Goal: Information Seeking & Learning: Learn about a topic

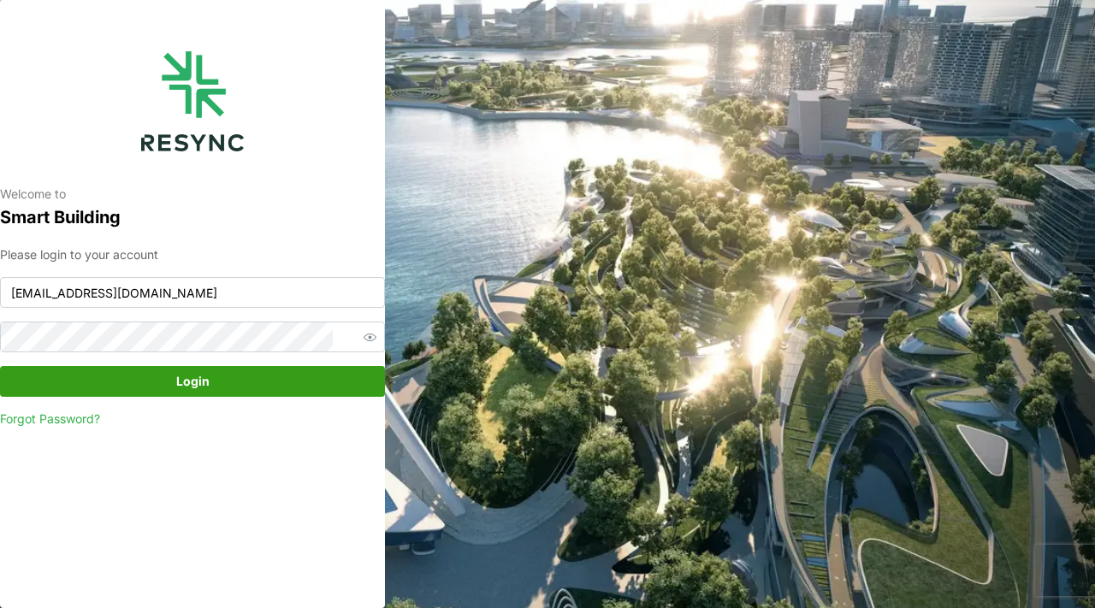
click at [263, 376] on span "Login" at bounding box center [192, 381] width 352 height 29
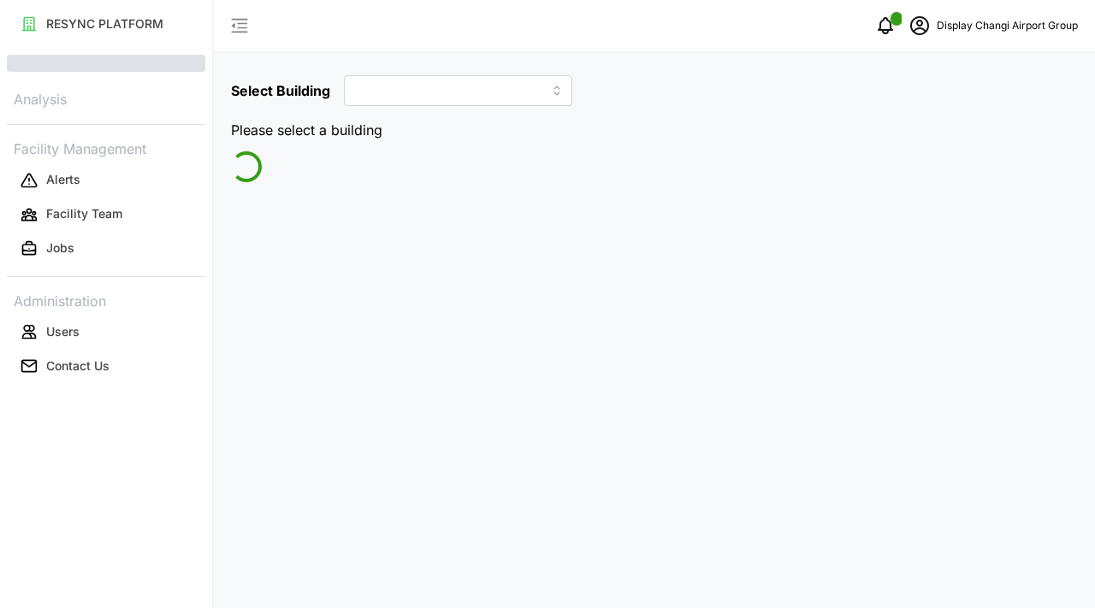
type input "Jewel"
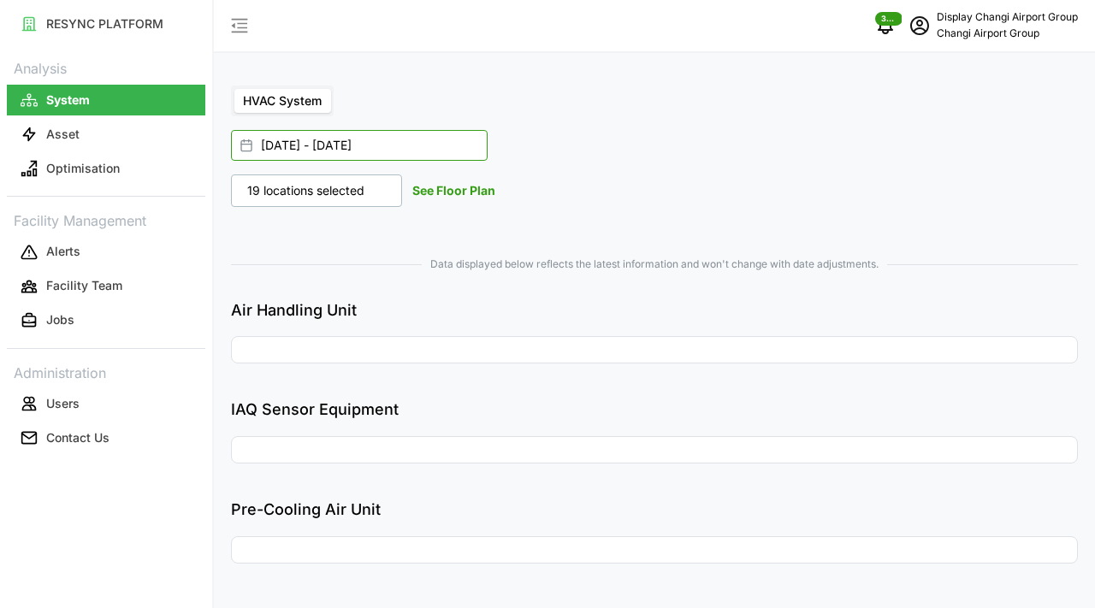
click at [281, 143] on input "[DATE] - [DATE]" at bounding box center [359, 145] width 257 height 31
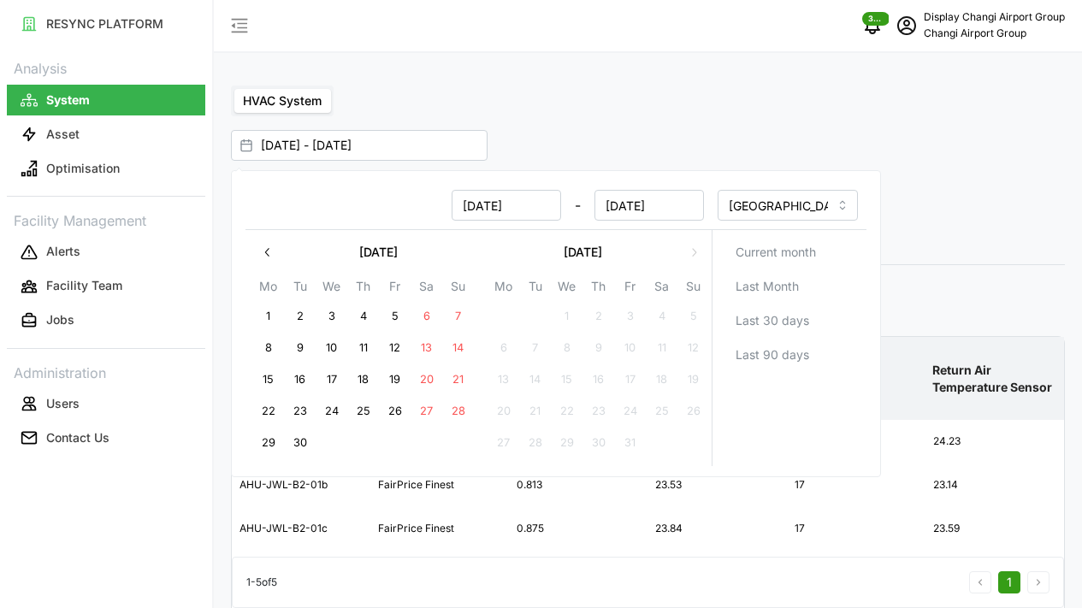
click at [254, 250] on button "button" at bounding box center [267, 252] width 31 height 31
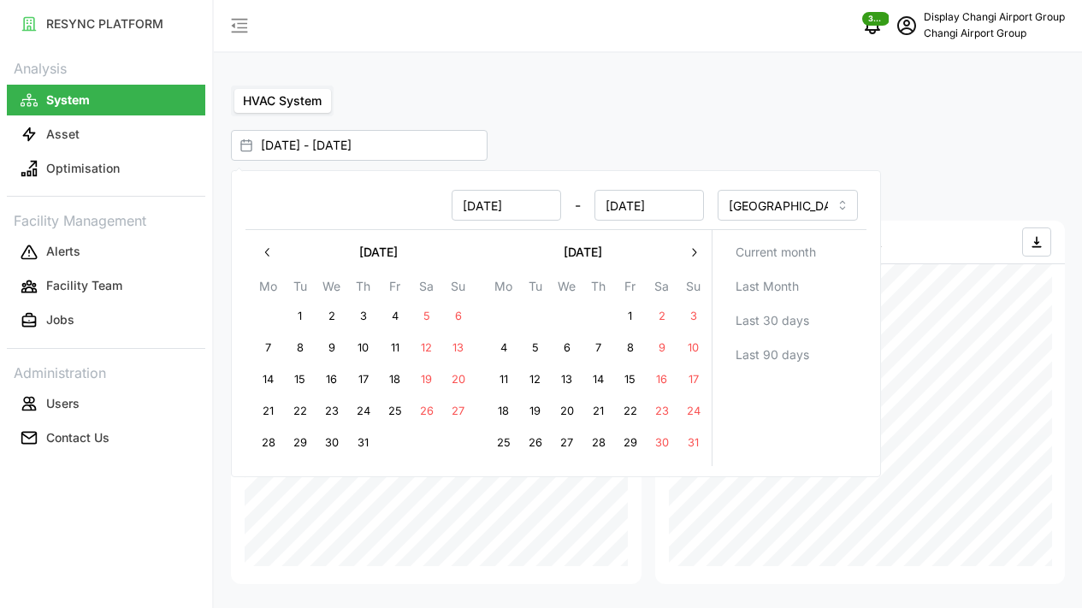
click at [305, 321] on button "1" at bounding box center [300, 316] width 31 height 31
type input "[DATE] - [DATE]"
type input "[DATE]"
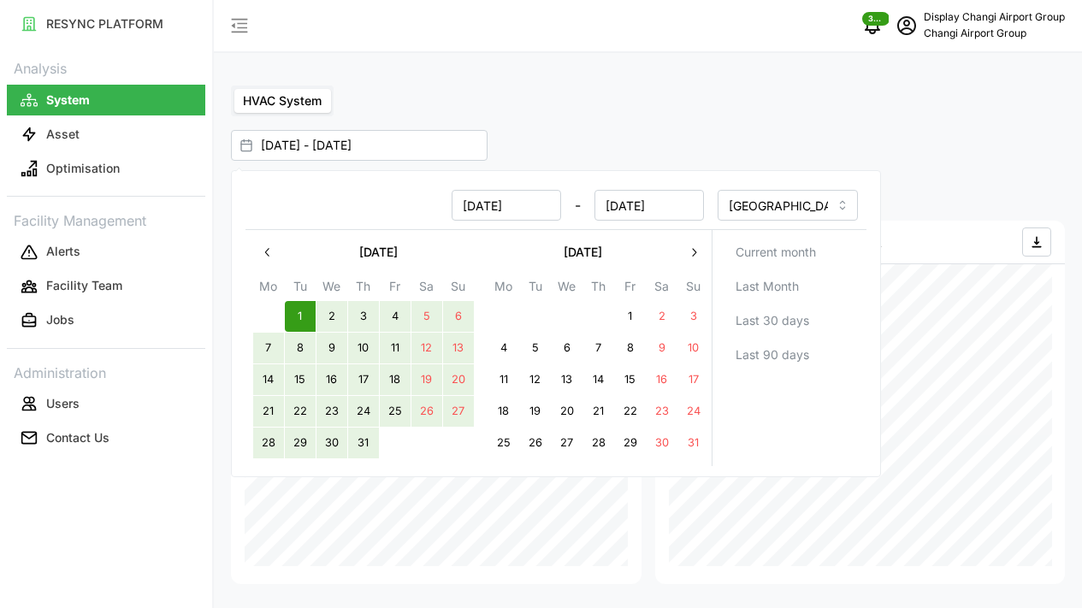
click at [366, 447] on button "31" at bounding box center [363, 443] width 31 height 31
type input "[DATE] - [DATE]"
type input "[DATE]"
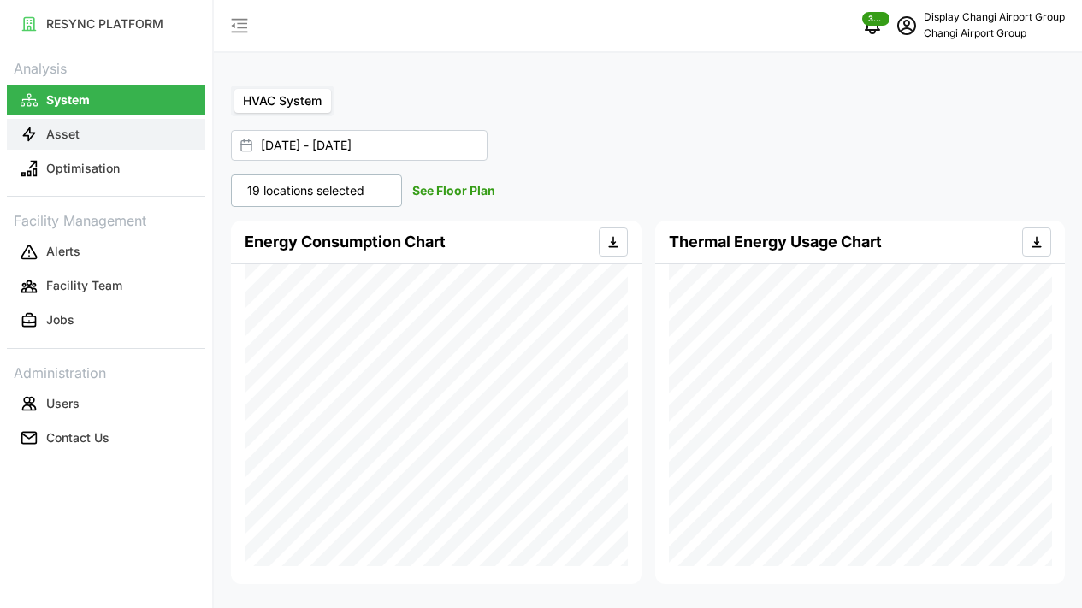
click at [56, 132] on p "Asset" at bounding box center [62, 134] width 33 height 17
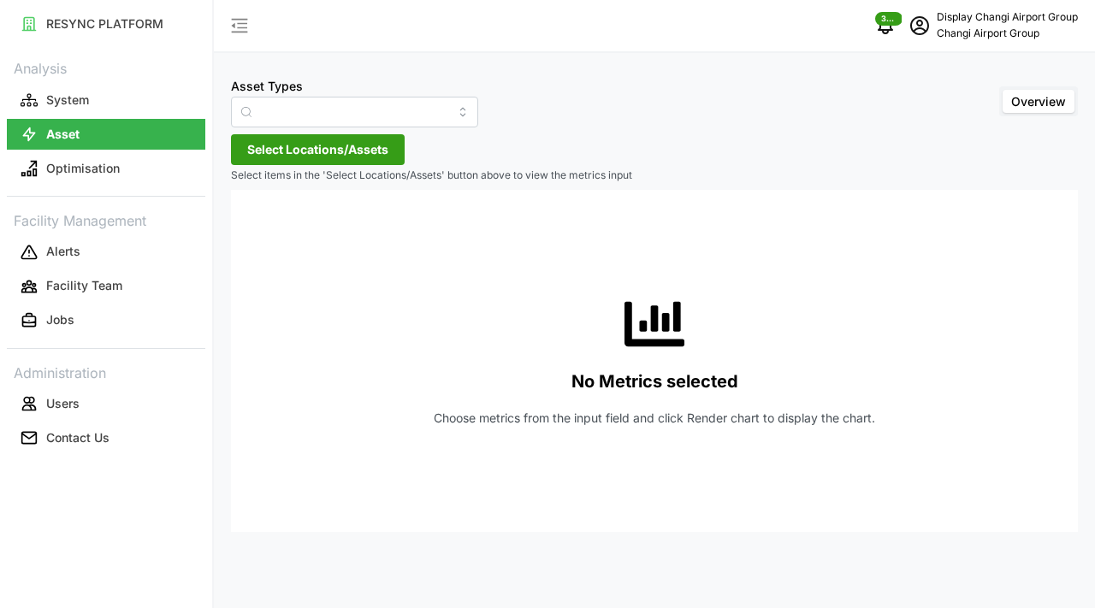
type input "Air Handling Unit"
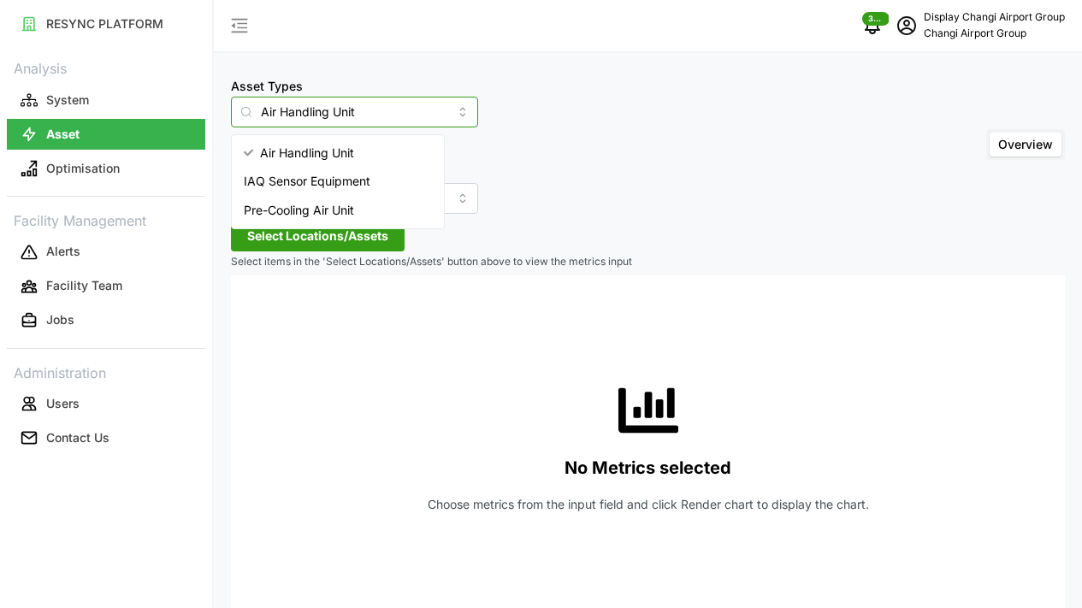
click at [306, 117] on input "Air Handling Unit" at bounding box center [354, 112] width 247 height 31
click at [534, 152] on div "Asset Types Air Handling Unit Include Asset SubTypes Asset SubTypes Overview" at bounding box center [648, 144] width 834 height 139
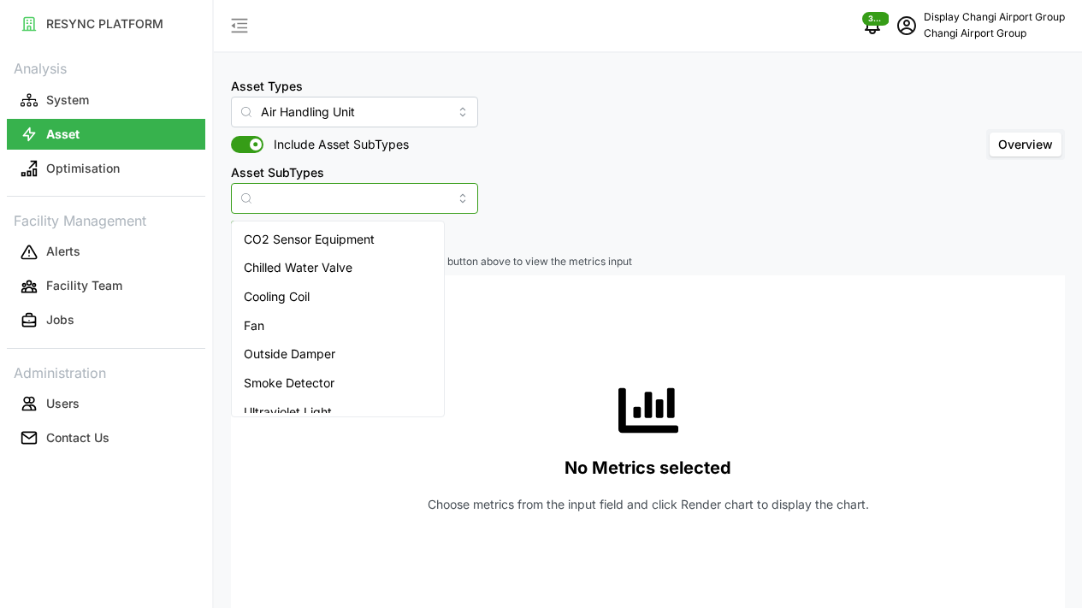
click at [346, 205] on input "Asset SubTypes" at bounding box center [354, 198] width 247 height 31
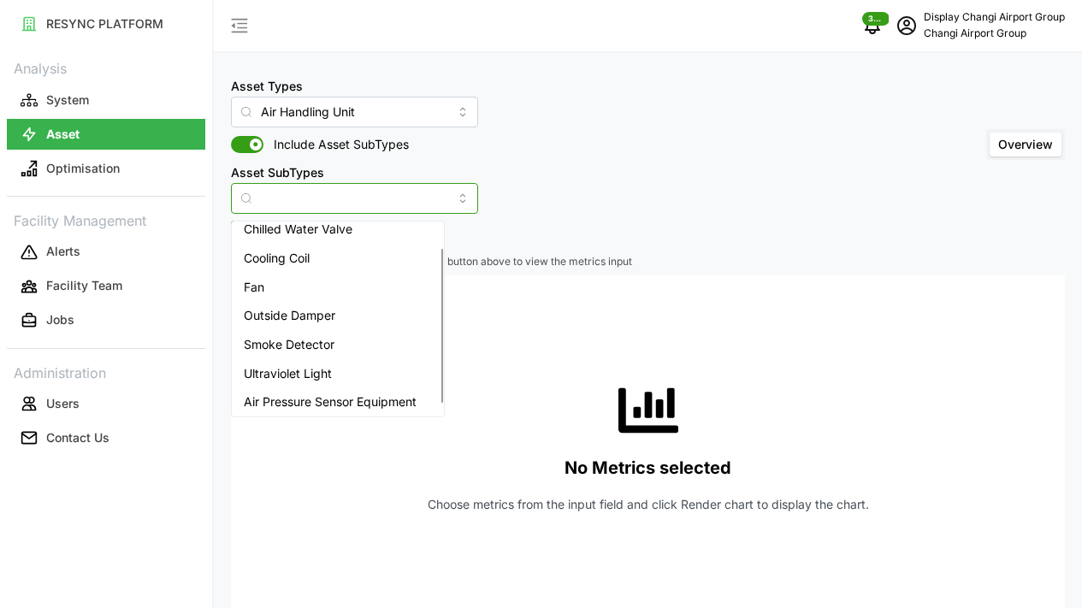
scroll to position [42, 0]
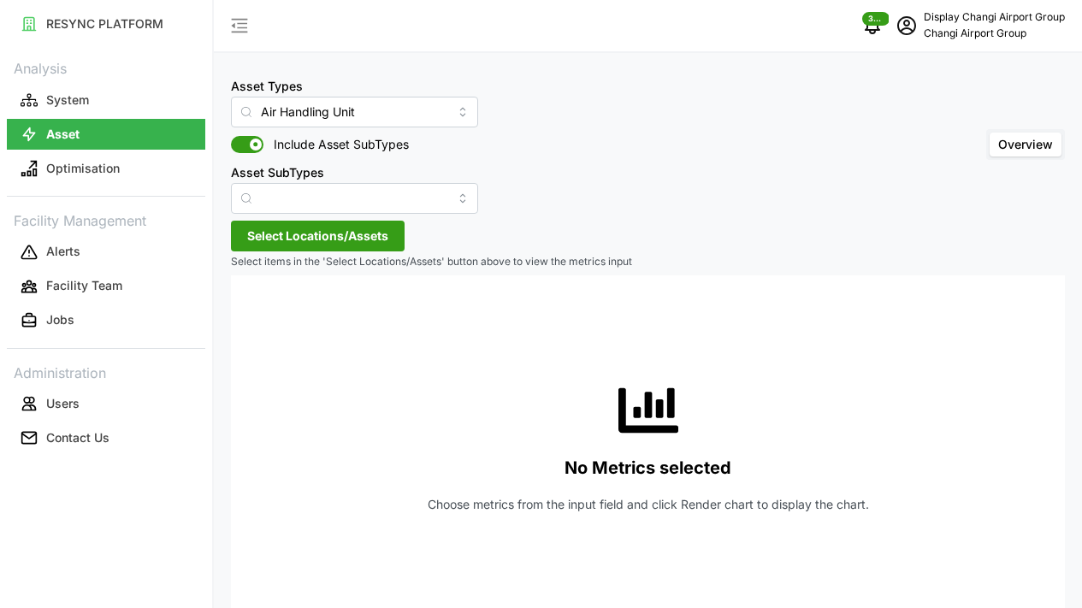
click at [507, 175] on div "Asset Types Air Handling Unit Include Asset SubTypes Asset SubTypes Overview" at bounding box center [648, 144] width 834 height 139
click at [369, 234] on span "Select Locations/Assets" at bounding box center [317, 236] width 141 height 29
click at [365, 309] on span "[GEOGRAPHIC_DATA]" at bounding box center [371, 313] width 122 height 17
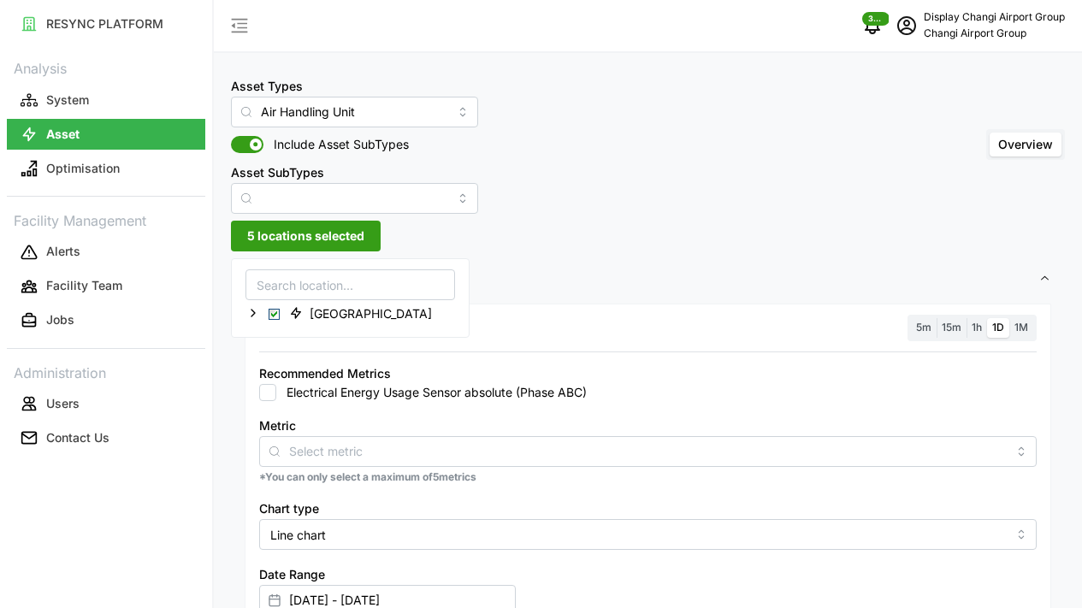
scroll to position [208, 0]
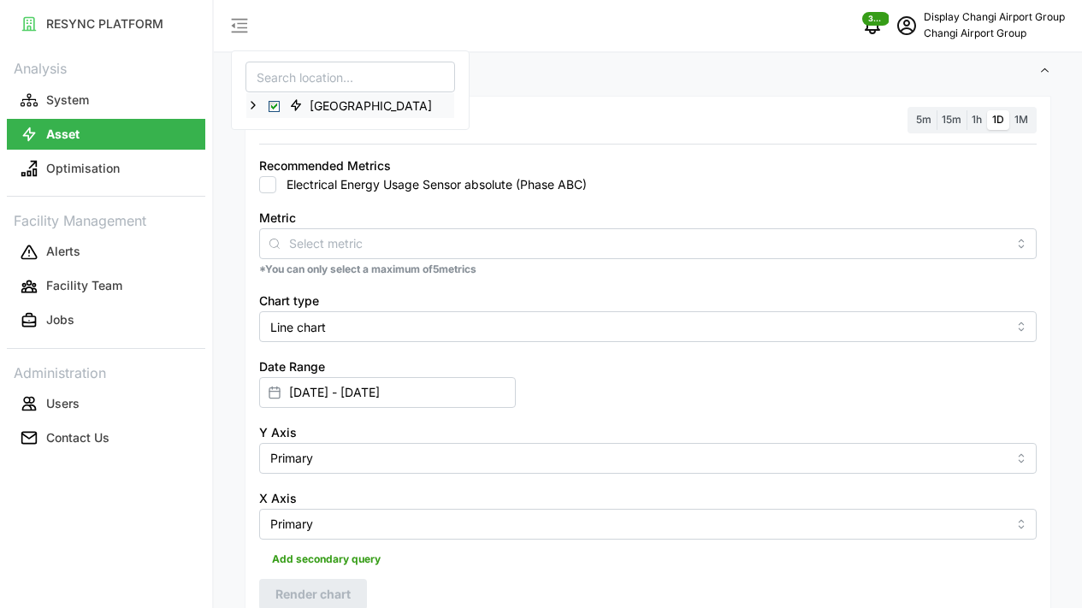
click at [257, 109] on icon at bounding box center [253, 105] width 14 height 14
click at [269, 125] on icon at bounding box center [267, 130] width 14 height 14
click at [276, 160] on icon at bounding box center [281, 155] width 14 height 14
click at [291, 179] on icon at bounding box center [294, 179] width 14 height 14
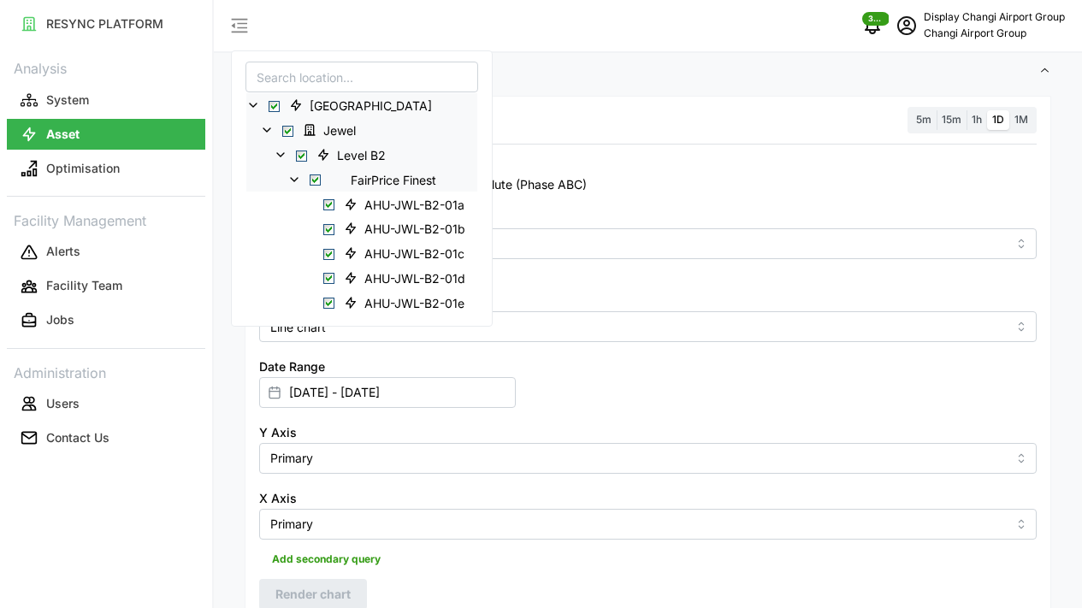
scroll to position [211, 0]
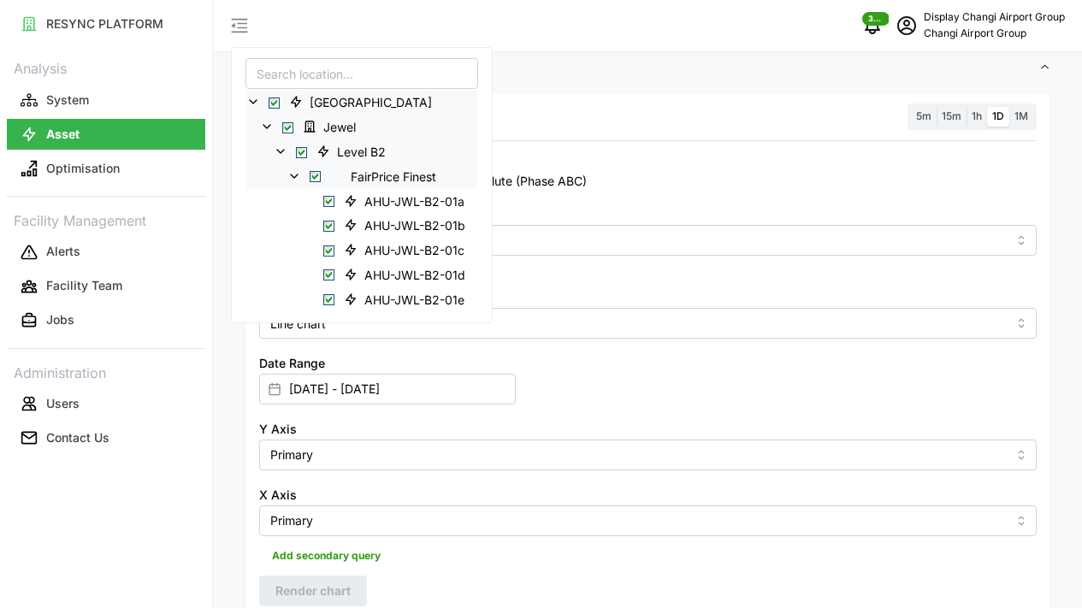
click at [673, 56] on span "Settings" at bounding box center [642, 68] width 794 height 42
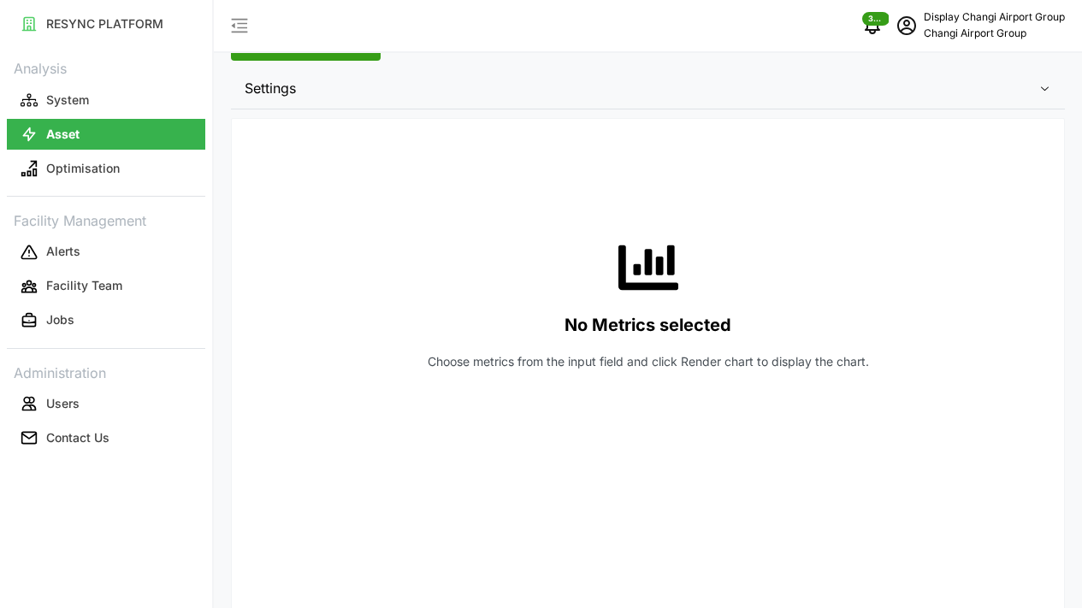
scroll to position [168, 0]
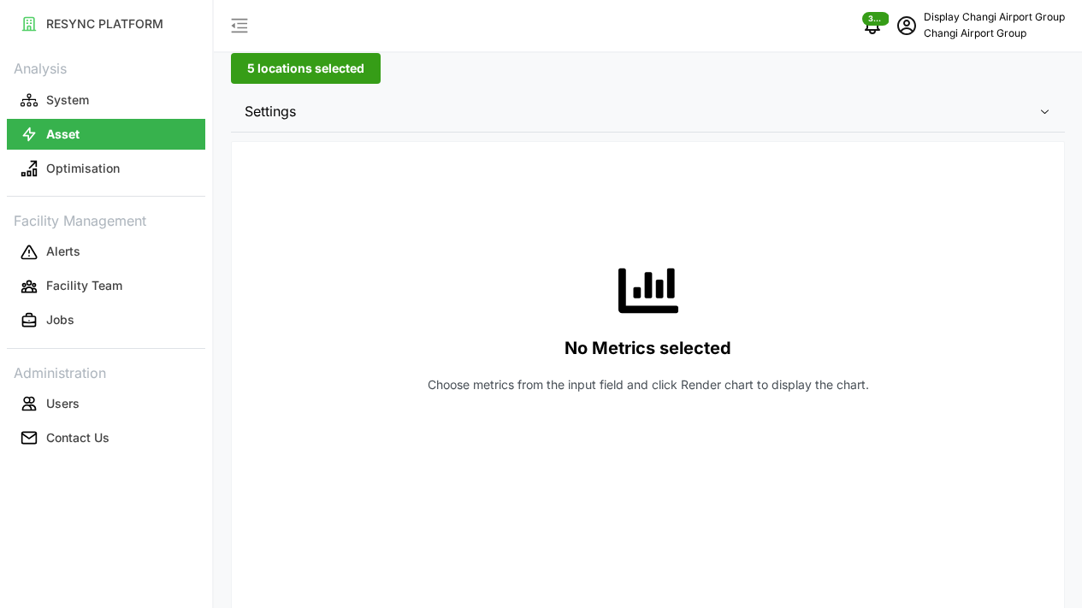
click at [544, 112] on span "Settings" at bounding box center [642, 112] width 794 height 42
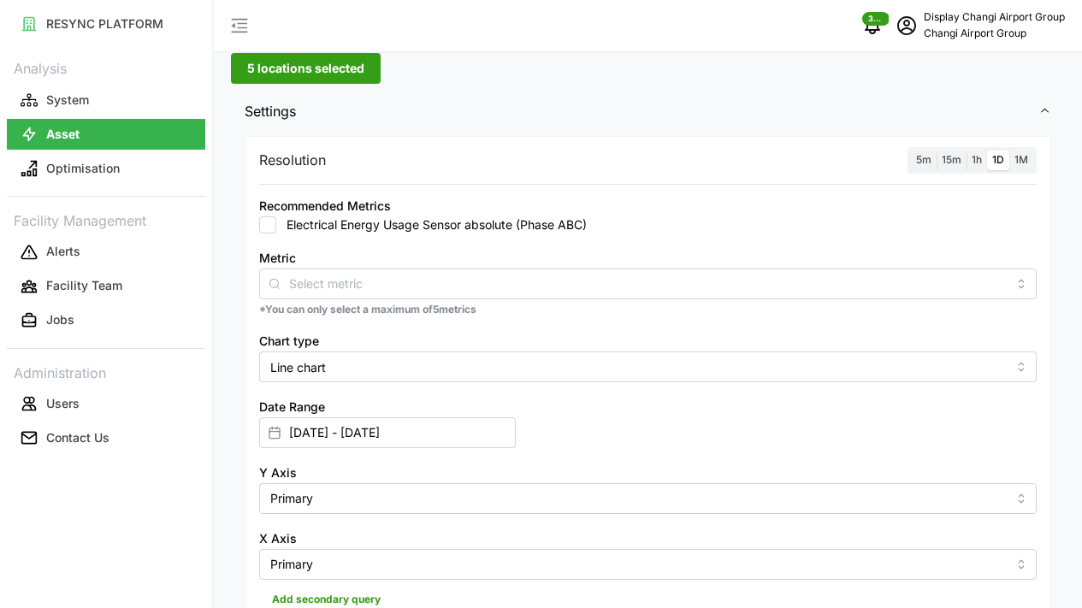
click at [267, 219] on input "Electrical Energy Usage Sensor absolute (Phase ABC)" at bounding box center [267, 224] width 17 height 17
checkbox input "true"
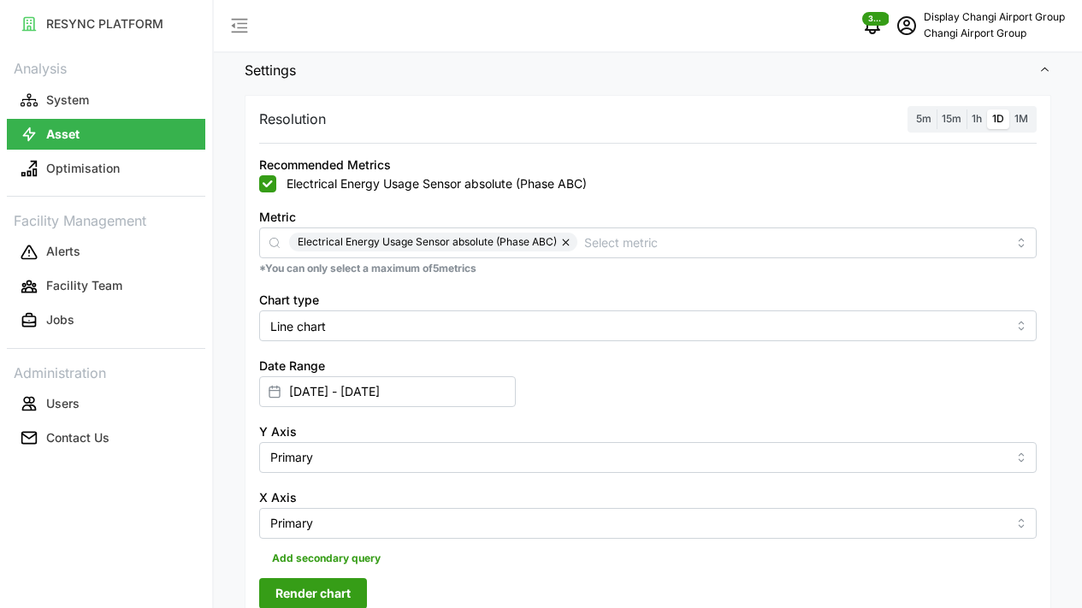
scroll to position [210, 0]
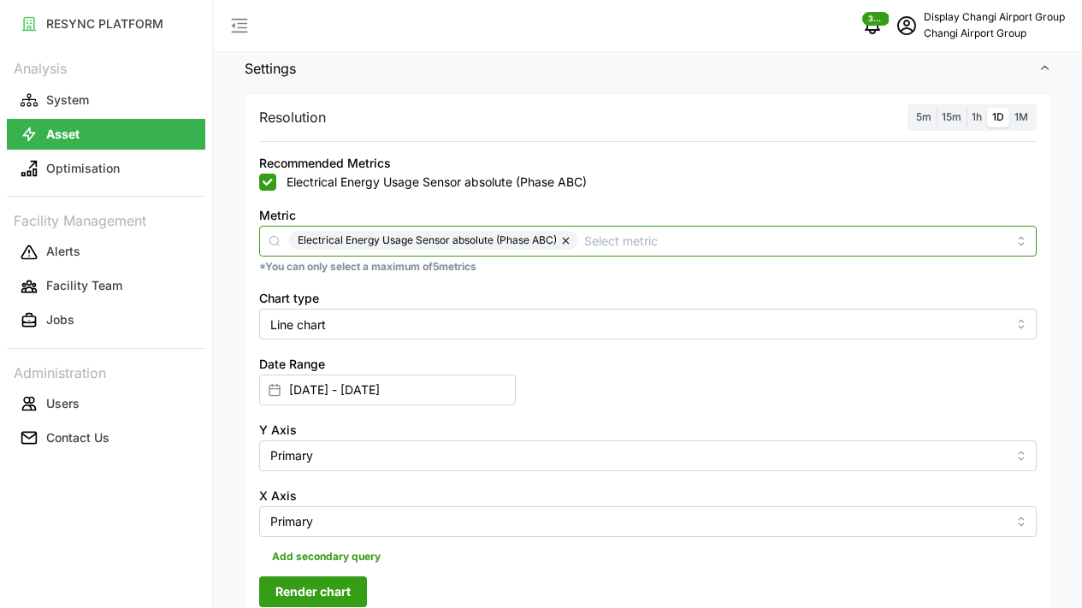
click at [629, 238] on input "Metric" at bounding box center [795, 240] width 423 height 19
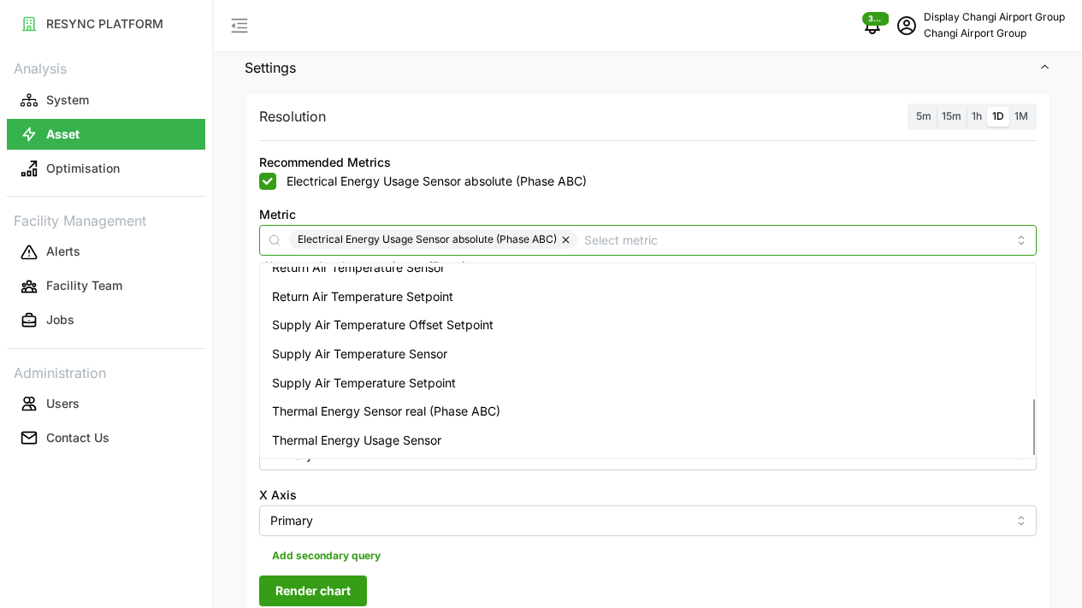
scroll to position [241, 0]
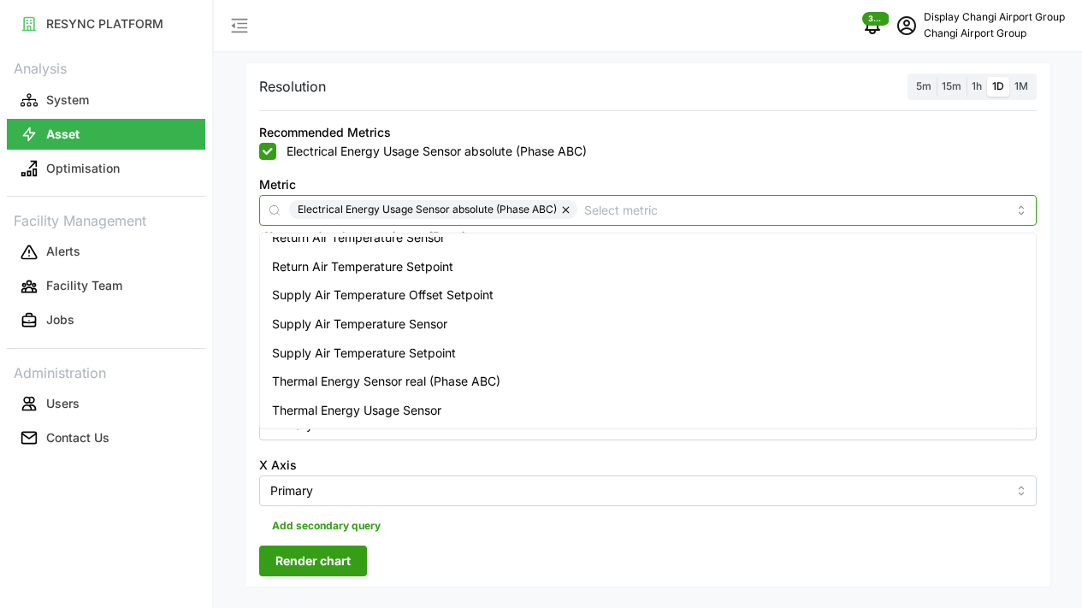
click at [489, 401] on div "Thermal Energy Usage Sensor" at bounding box center [648, 410] width 769 height 29
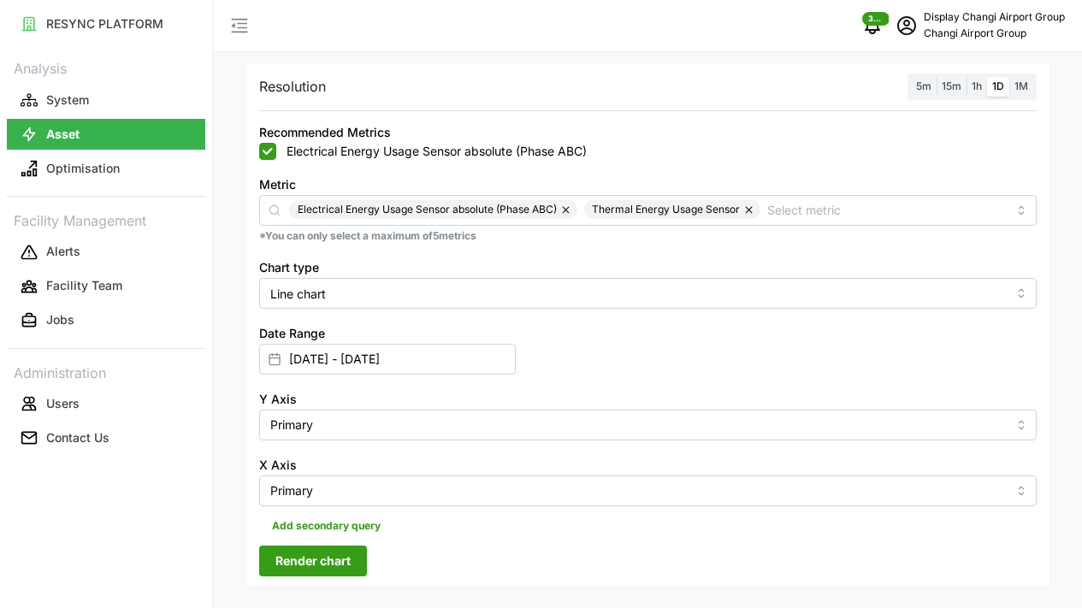
click at [660, 156] on div "Electrical Energy Usage Sensor absolute (Phase ABC)" at bounding box center [648, 151] width 778 height 17
click at [344, 547] on span "Render chart" at bounding box center [312, 561] width 75 height 29
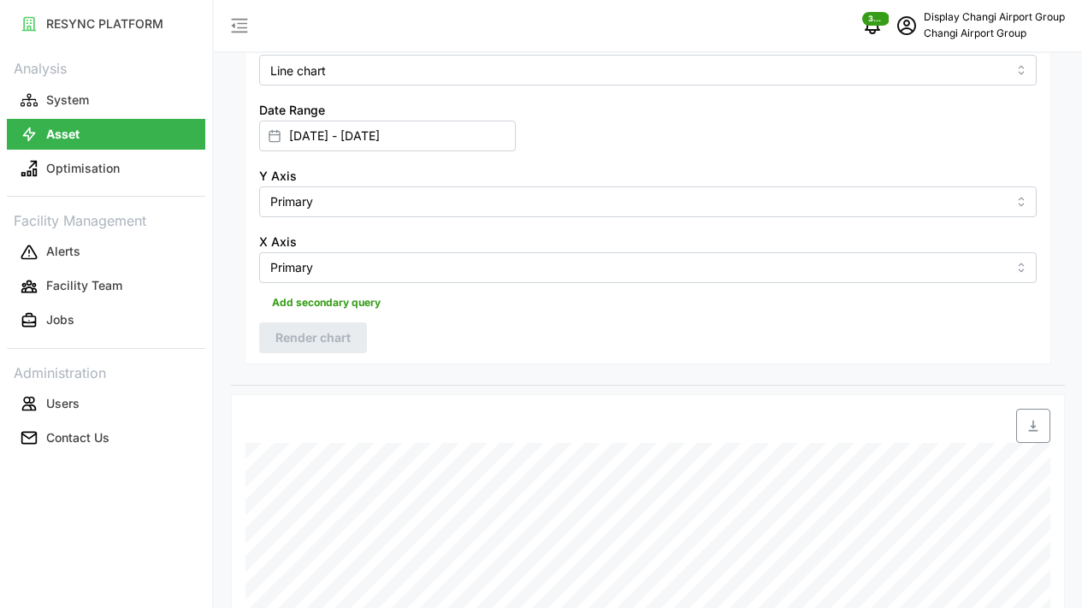
scroll to position [390, 0]
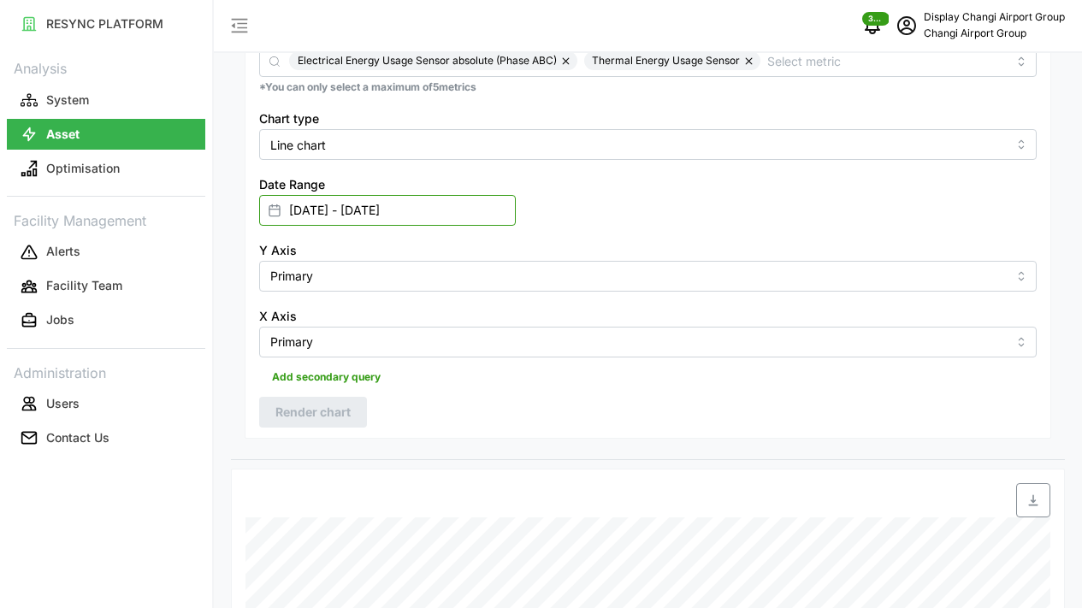
click at [516, 195] on input "[DATE] - [DATE]" at bounding box center [387, 210] width 257 height 31
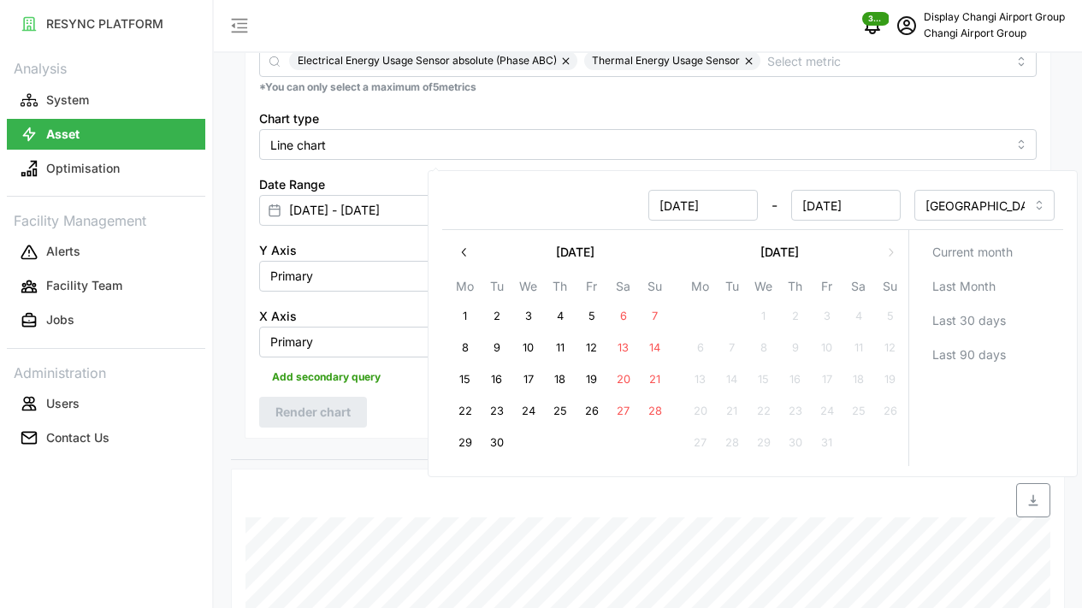
click at [463, 246] on icon "button" at bounding box center [465, 253] width 14 height 14
click at [494, 311] on button "1" at bounding box center [497, 316] width 31 height 31
type input "[DATE] - [DATE]"
type input "[DATE]"
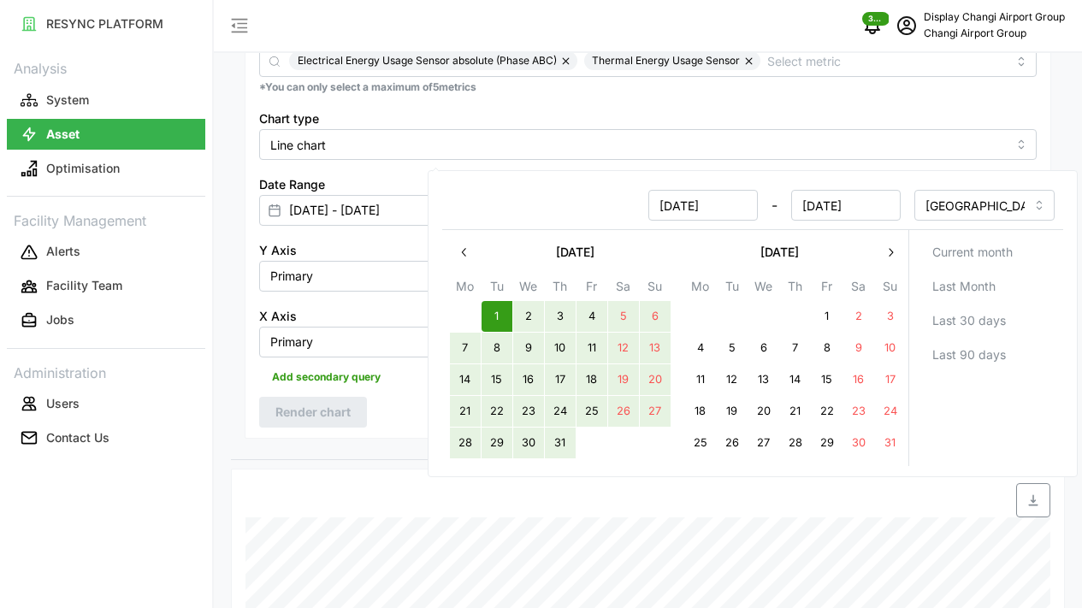
click at [548, 441] on button "31" at bounding box center [560, 443] width 31 height 31
type input "[DATE] - [DATE]"
type input "[DATE]"
click at [394, 240] on div "Y Axis Primary" at bounding box center [648, 266] width 778 height 52
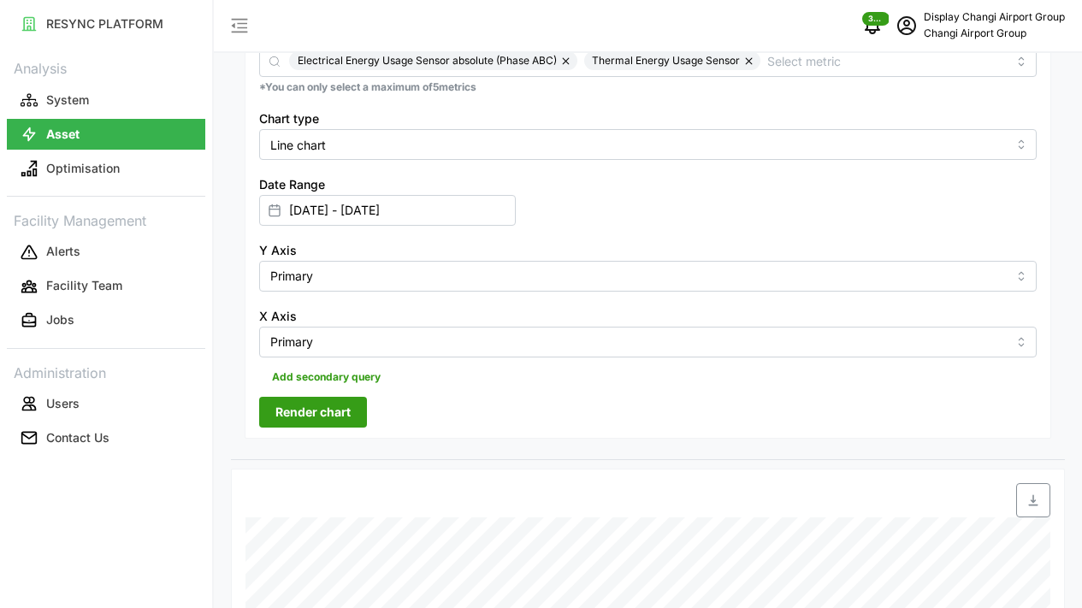
click at [360, 397] on button "Render chart" at bounding box center [313, 412] width 108 height 31
